Goal: Register for event/course

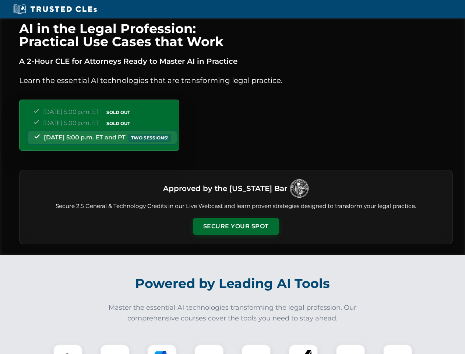
click at [236, 226] on button "Secure Your Spot" at bounding box center [236, 226] width 86 height 17
click at [68, 349] on img at bounding box center [67, 358] width 21 height 21
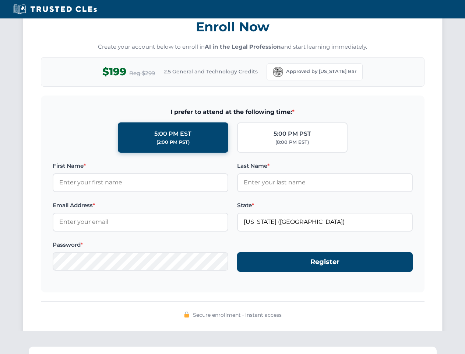
scroll to position [723, 0]
